Goal: Check status: Check status

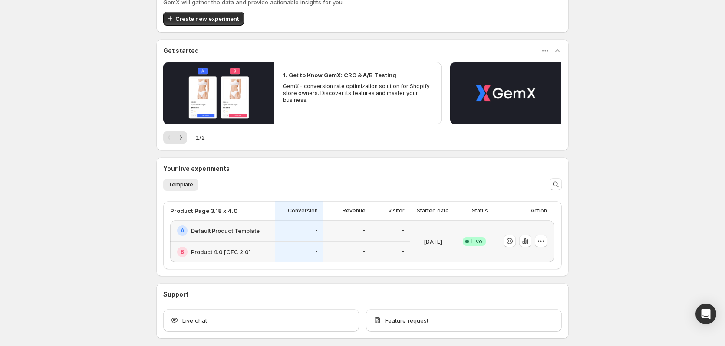
scroll to position [80, 0]
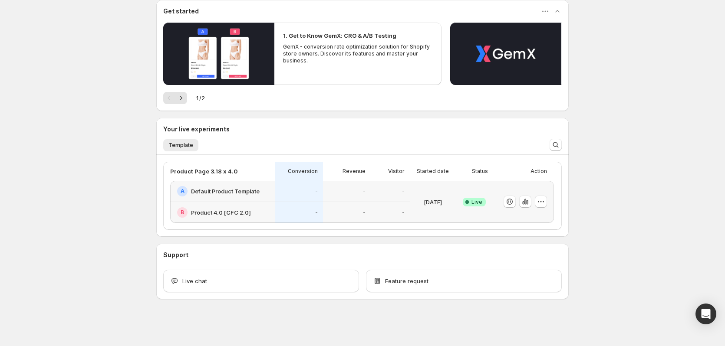
click at [602, 233] on div "Welcome to GemX , Henrique de Lara Morais Info Free trial on Content Testing pl…" at bounding box center [362, 133] width 725 height 426
click at [500, 184] on div at bounding box center [523, 202] width 61 height 42
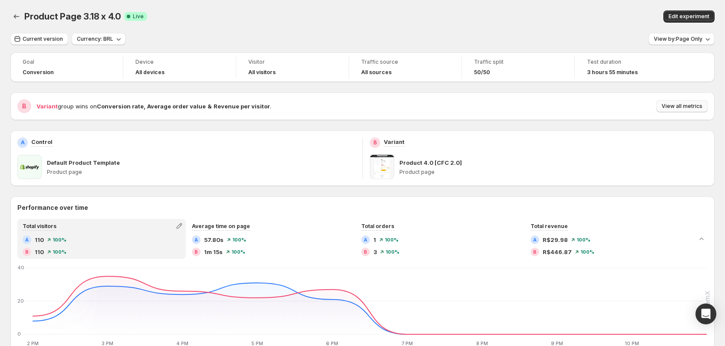
click at [683, 103] on span "View all metrics" at bounding box center [681, 106] width 41 height 7
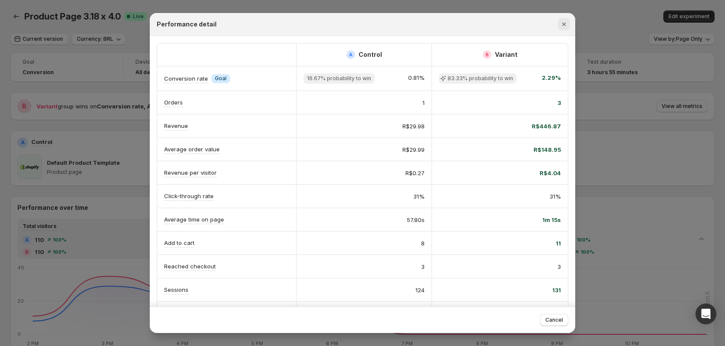
click at [563, 23] on icon "Close" at bounding box center [563, 24] width 9 height 9
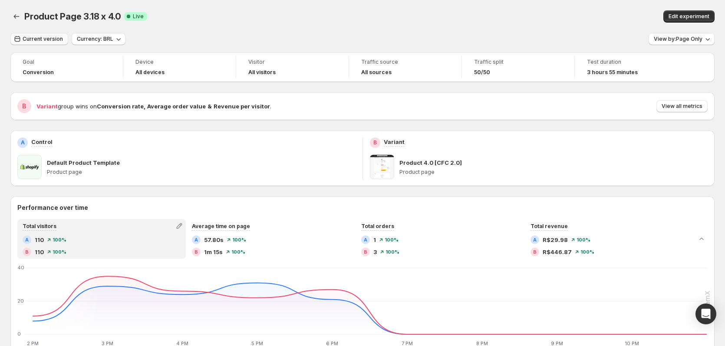
click at [31, 40] on span "Current version" at bounding box center [43, 39] width 40 height 7
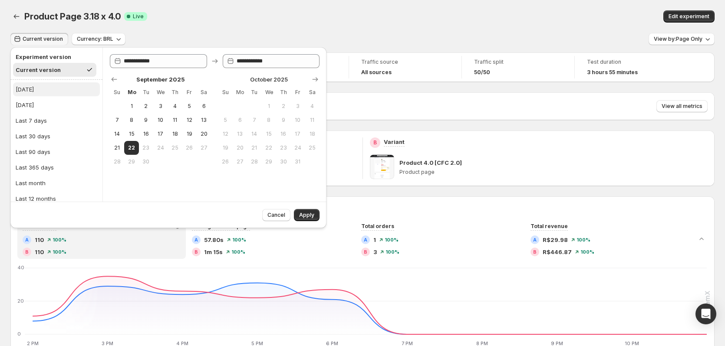
click at [43, 85] on button "[DATE]" at bounding box center [56, 89] width 87 height 14
click at [310, 216] on span "Apply" at bounding box center [306, 215] width 15 height 7
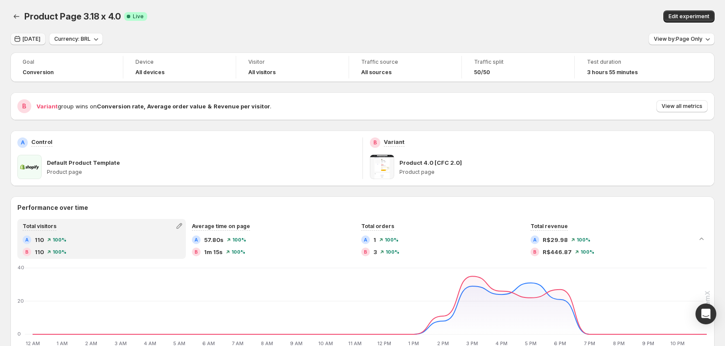
click at [31, 40] on span "[DATE]" at bounding box center [32, 39] width 18 height 7
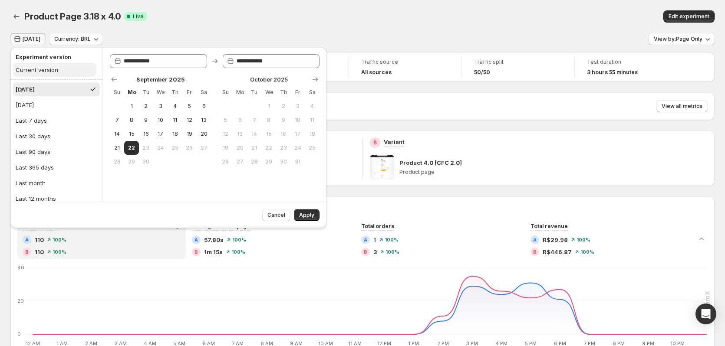
click at [51, 73] on div "Current version" at bounding box center [37, 70] width 43 height 9
click at [307, 217] on span "Apply" at bounding box center [306, 215] width 15 height 7
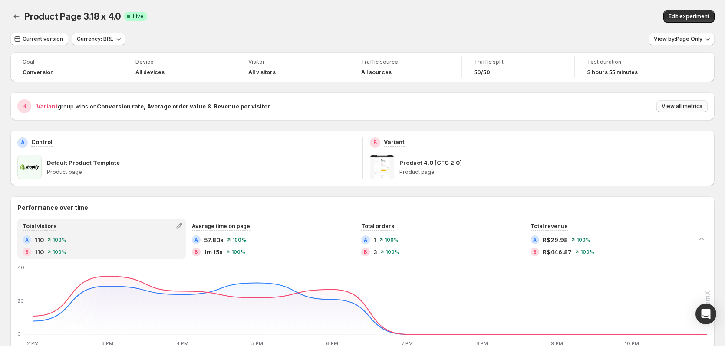
click at [686, 108] on span "View all metrics" at bounding box center [681, 106] width 41 height 7
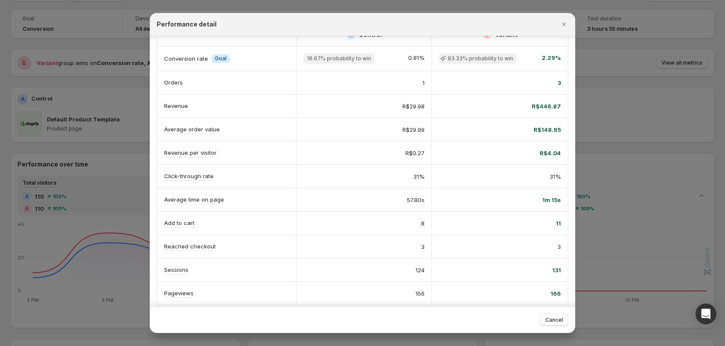
scroll to position [6, 0]
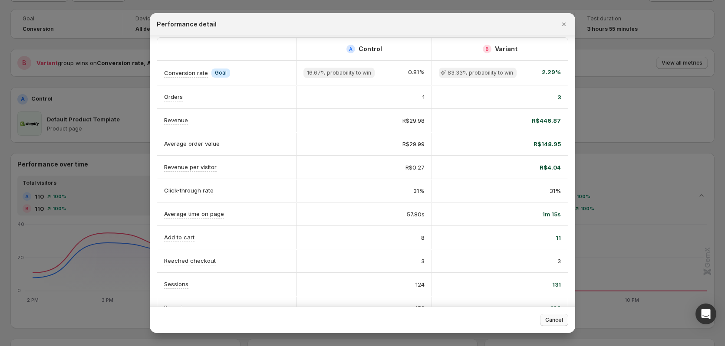
click at [558, 322] on span "Cancel" at bounding box center [554, 320] width 18 height 7
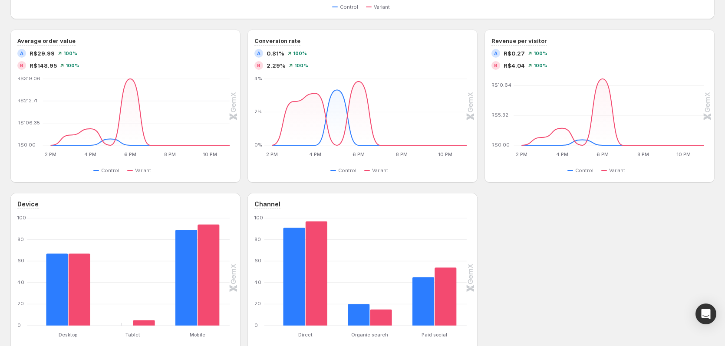
scroll to position [391, 0]
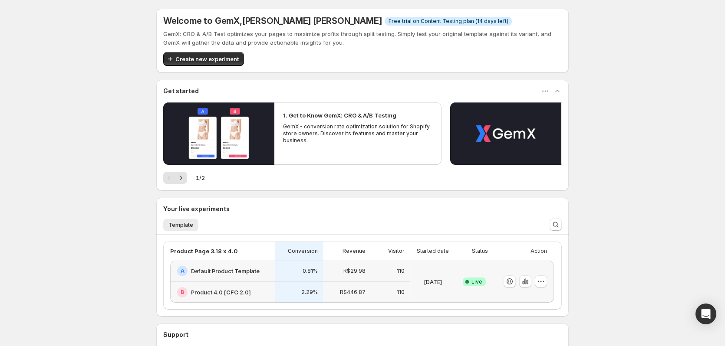
click at [445, 289] on div "[DATE]" at bounding box center [433, 282] width 38 height 32
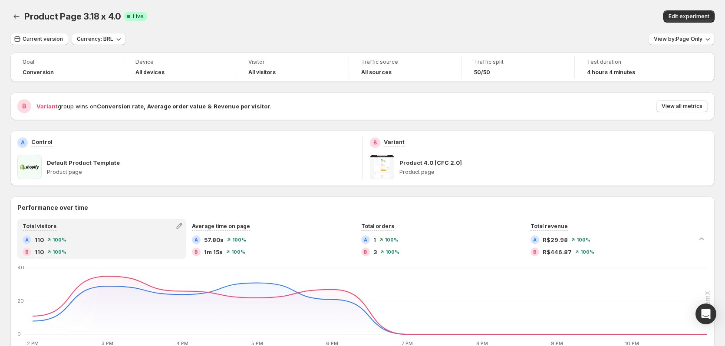
click at [352, 34] on div "Current version Currency: BRL View by: Page Only" at bounding box center [362, 39] width 704 height 13
click at [37, 40] on span "Current version" at bounding box center [43, 39] width 40 height 7
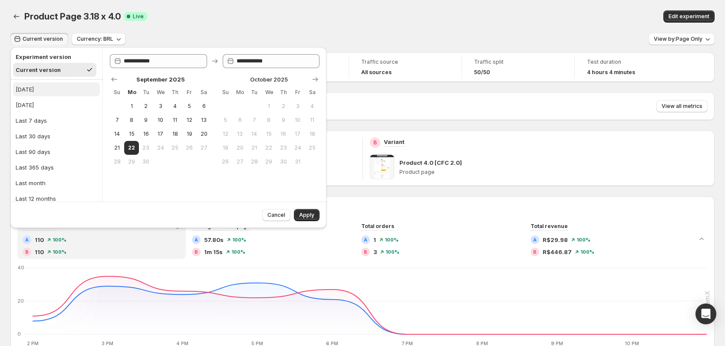
click at [39, 86] on button "[DATE]" at bounding box center [56, 89] width 87 height 14
click at [301, 215] on span "Apply" at bounding box center [306, 215] width 15 height 7
